Goal: Find contact information: Find contact information

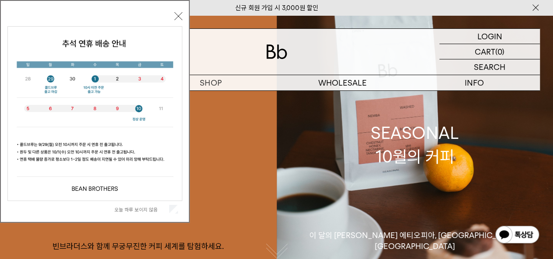
drag, startPoint x: 553, startPoint y: 0, endPoint x: 179, endPoint y: 16, distance: 374.5
click at [179, 16] on button "닫기" at bounding box center [178, 16] width 8 height 8
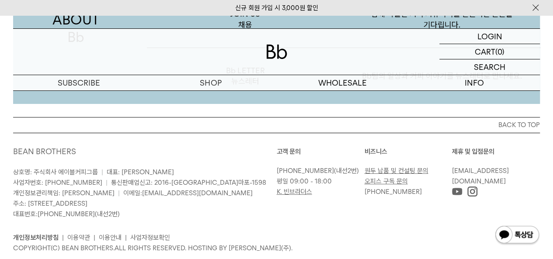
scroll to position [1424, 0]
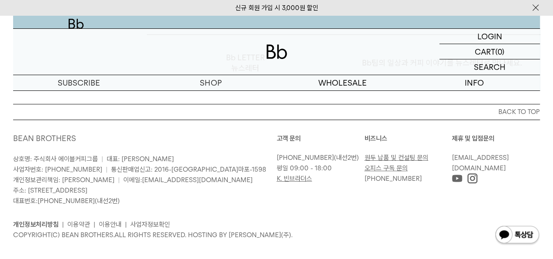
click at [337, 230] on p "COPYRIGHT(C) BEAN BROTHERS. ALL RIGHTS RESERVED. HOSTING BY [PERSON_NAME](주)." at bounding box center [276, 235] width 527 height 10
drag, startPoint x: 184, startPoint y: 168, endPoint x: 108, endPoint y: 172, distance: 76.6
click at [108, 172] on p "상호명: 주식회사 에이블커피그룹 | 대표: [PERSON_NAME] 사업자번호: [PHONE_NUMBER] | 통신판매업신고: 2016-[GE…" at bounding box center [145, 180] width 264 height 52
copy link "[EMAIL_ADDRESS][DOMAIN_NAME]"
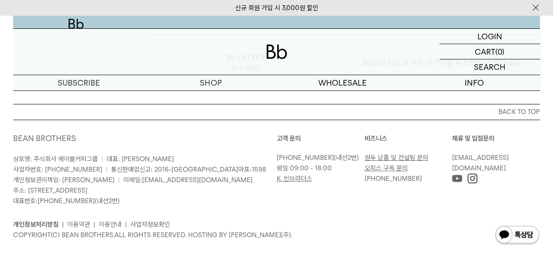
click at [395, 230] on p "COPYRIGHT(C) BEAN BROTHERS. ALL RIGHTS RESERVED. HOSTING BY [PERSON_NAME](주)." at bounding box center [276, 235] width 527 height 10
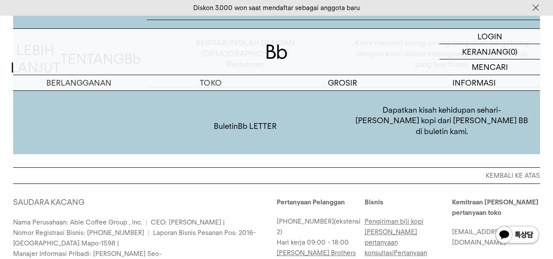
scroll to position [1646, 0]
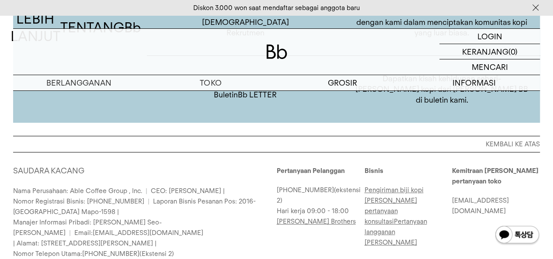
drag, startPoint x: 40, startPoint y: 201, endPoint x: 233, endPoint y: 204, distance: 192.8
click at [156, 240] on font "| Alamat: [STREET_ADDRESS][PERSON_NAME] |" at bounding box center [84, 244] width 143 height 8
copy font "[STREET_ADDRESS][PERSON_NAME]"
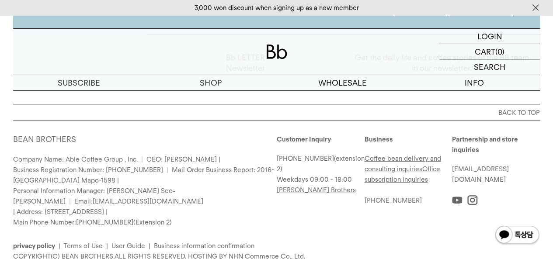
drag, startPoint x: 45, startPoint y: 189, endPoint x: 247, endPoint y: 191, distance: 202.0
click at [108, 208] on font "| Address: [STREET_ADDRESS] |" at bounding box center [60, 212] width 94 height 8
copy font "4th and [STREET_ADDRESS]"
drag, startPoint x: 66, startPoint y: 149, endPoint x: 135, endPoint y: 150, distance: 69.5
click at [135, 156] on font "Company Name: Able Coffee Group , Inc." at bounding box center [75, 160] width 125 height 8
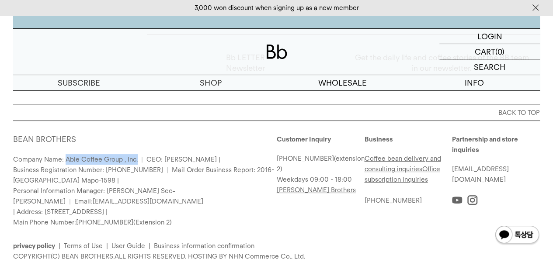
copy font "Able Coffee Group , Inc."
click at [12, 150] on div "BACK TO TOP BEAN BROTHERS Company Name: Able Coffee Group , Inc. | CEO: [PERSON…" at bounding box center [276, 189] width 553 height 170
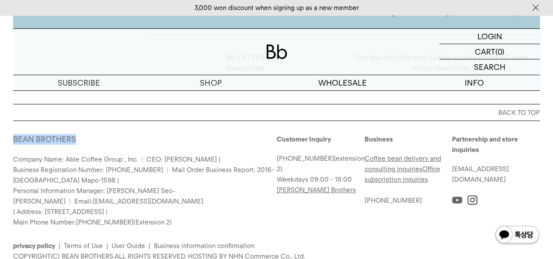
drag, startPoint x: 12, startPoint y: 125, endPoint x: 87, endPoint y: 128, distance: 74.4
click at [87, 128] on div "BACK TO TOP BEAN BROTHERS Company Name: Able Coffee Group , Inc. | CEO: [PERSON…" at bounding box center [276, 189] width 553 height 170
copy font "BEAN BROTHERS"
